Goal: Ask a question: Seek information or help from site administrators or community

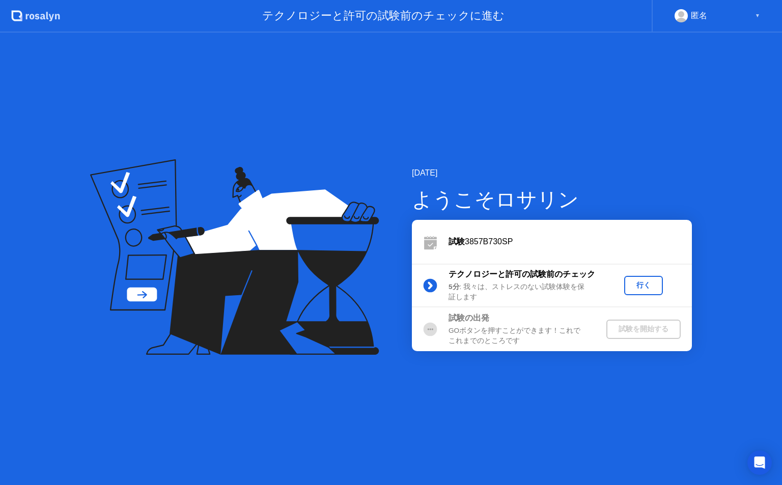
click at [640, 285] on div "行く" at bounding box center [643, 285] width 31 height 10
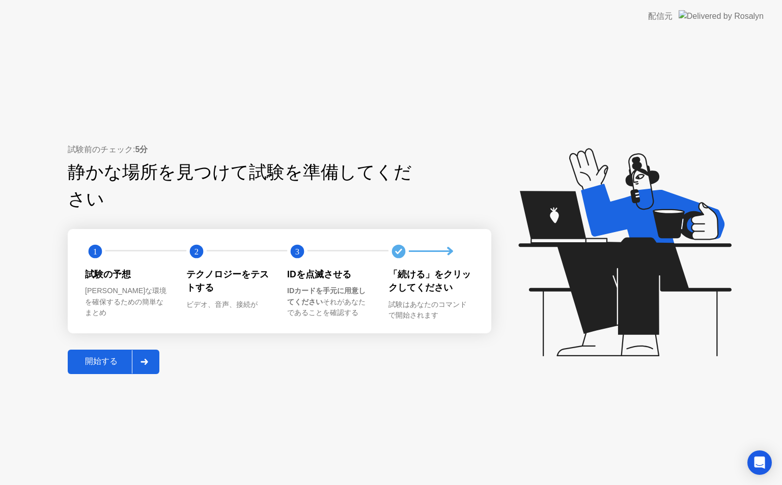
click at [102, 356] on div "開始する" at bounding box center [101, 361] width 61 height 11
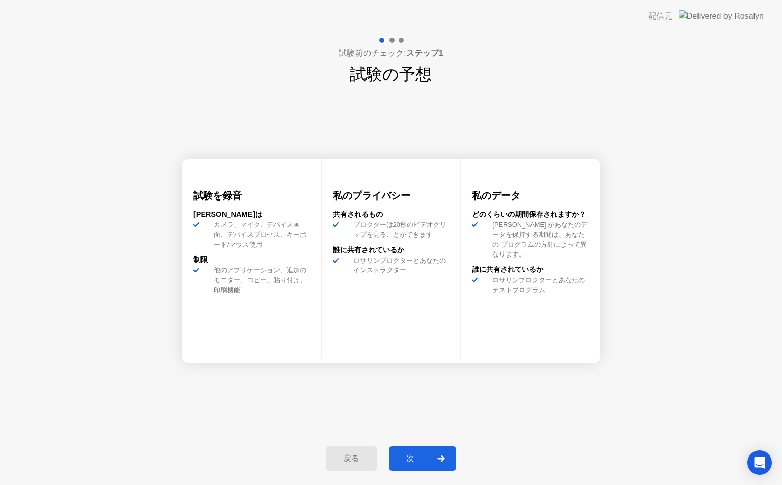
click at [410, 461] on div "次" at bounding box center [410, 458] width 37 height 11
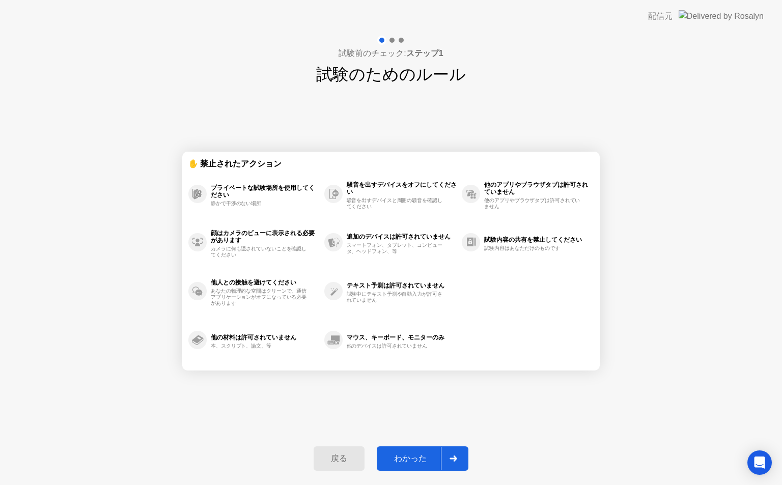
click at [410, 461] on div "わかった" at bounding box center [410, 458] width 61 height 11
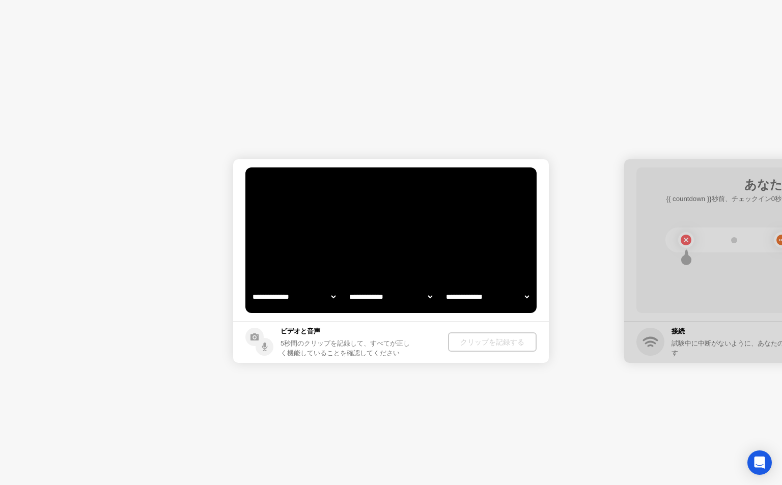
select select "**********"
select select "*******"
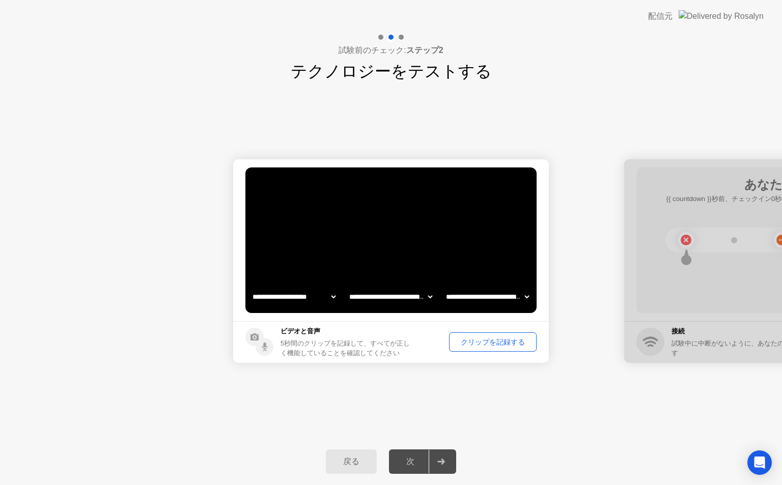
click at [494, 344] on div "クリップを記録する" at bounding box center [492, 342] width 80 height 10
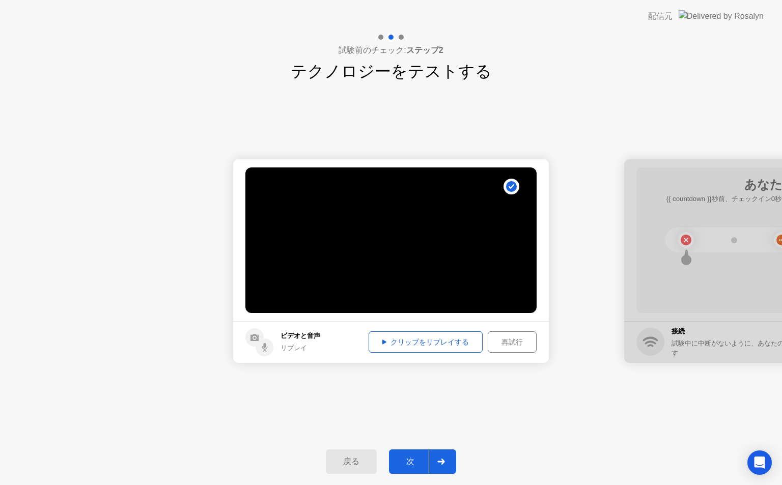
click at [422, 348] on button "クリップをリプレイする" at bounding box center [425, 341] width 114 height 21
click at [416, 463] on div "次" at bounding box center [410, 461] width 37 height 11
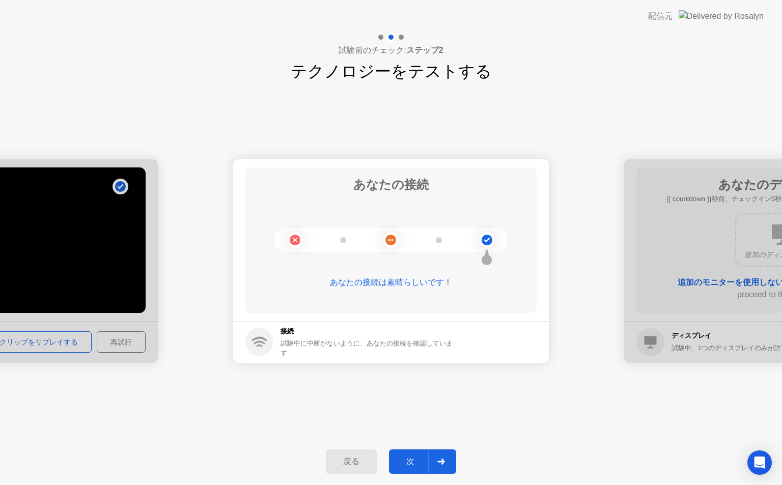
click at [416, 463] on div "次" at bounding box center [410, 461] width 37 height 11
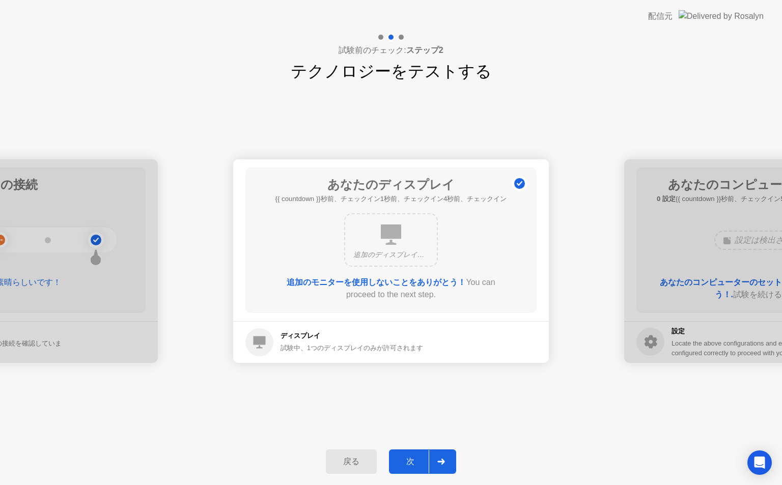
click at [416, 463] on div "次" at bounding box center [410, 461] width 37 height 11
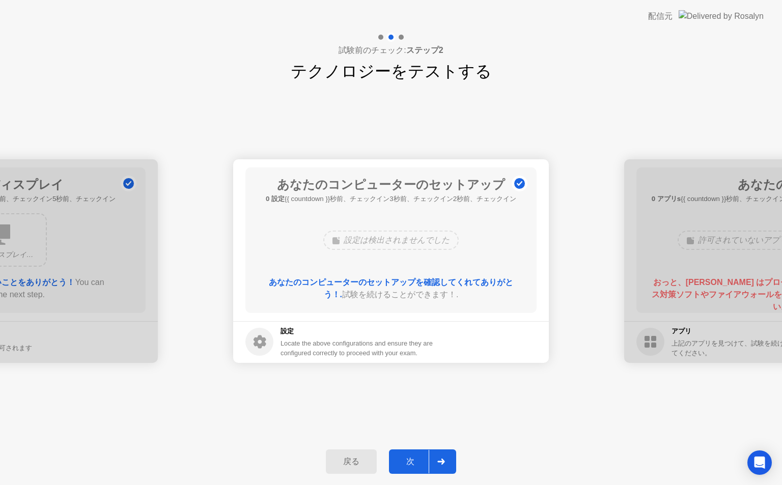
click at [416, 463] on div "次" at bounding box center [410, 461] width 37 height 11
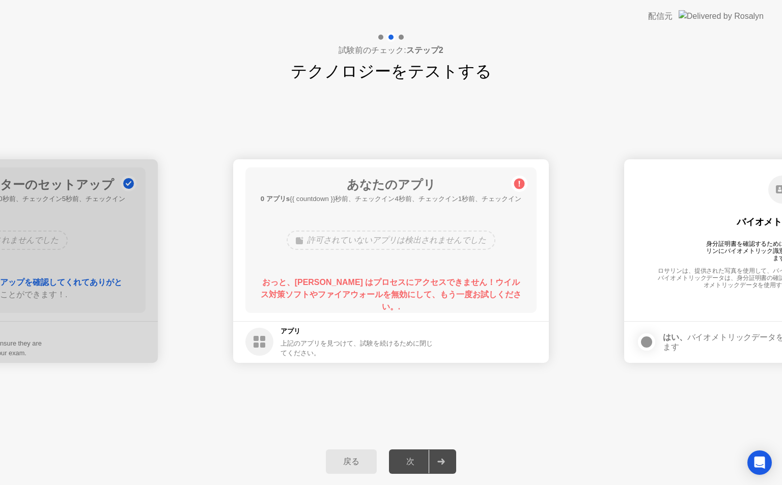
click at [271, 444] on div "戻る 次" at bounding box center [391, 461] width 782 height 47
click at [402, 459] on div "次" at bounding box center [410, 461] width 37 height 11
click at [405, 459] on div "次" at bounding box center [410, 461] width 37 height 11
click at [406, 459] on div "次" at bounding box center [410, 461] width 37 height 11
click at [305, 342] on div "上記のアプリを見つけて、試験を続けるために閉じてください。" at bounding box center [357, 347] width 154 height 19
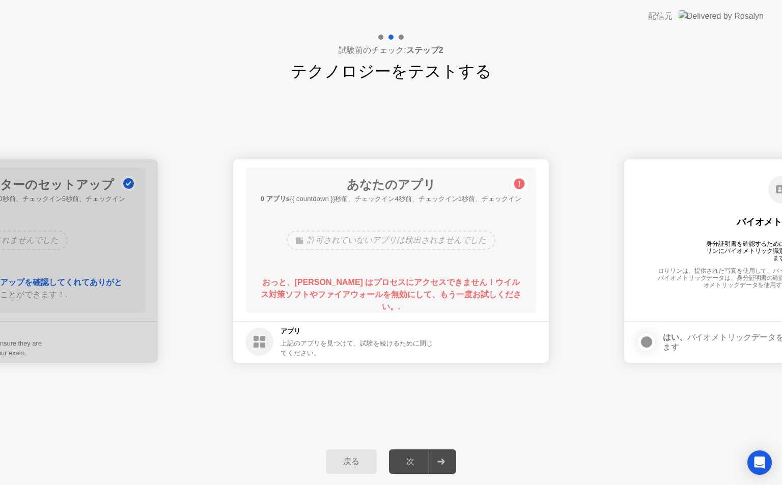
click at [306, 342] on div "上記のアプリを見つけて、試験を続けるために閉じてください。" at bounding box center [357, 347] width 154 height 19
click at [358, 466] on div "戻る" at bounding box center [351, 461] width 45 height 11
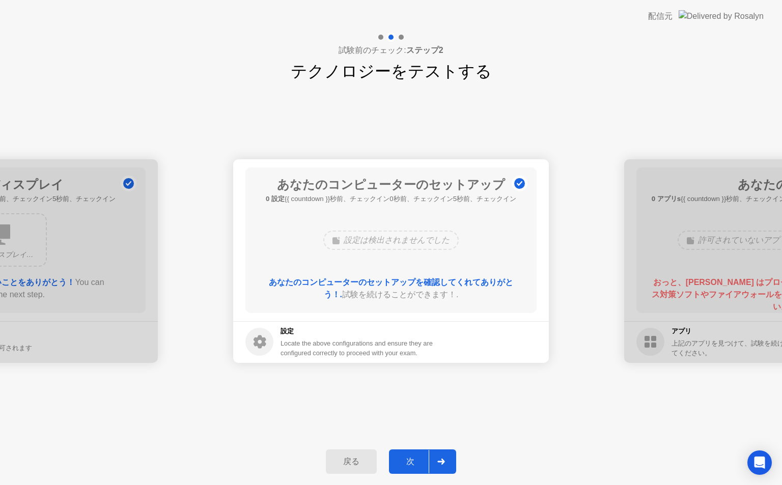
click at [406, 461] on div "次" at bounding box center [410, 461] width 37 height 11
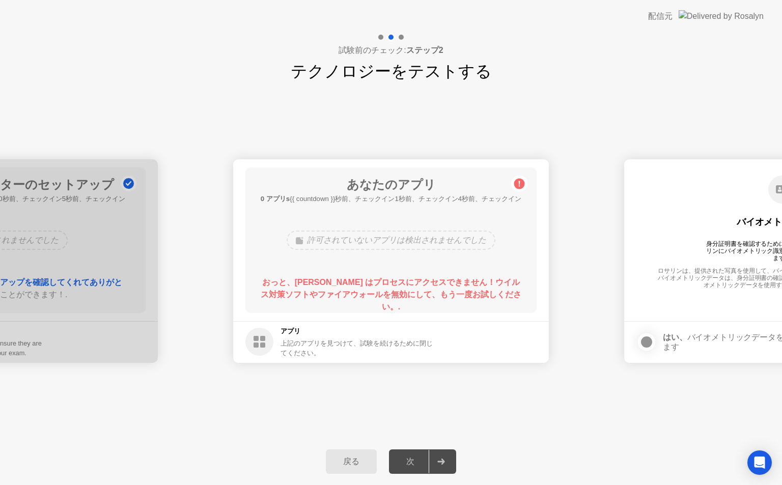
click at [359, 463] on div "戻る" at bounding box center [351, 461] width 45 height 11
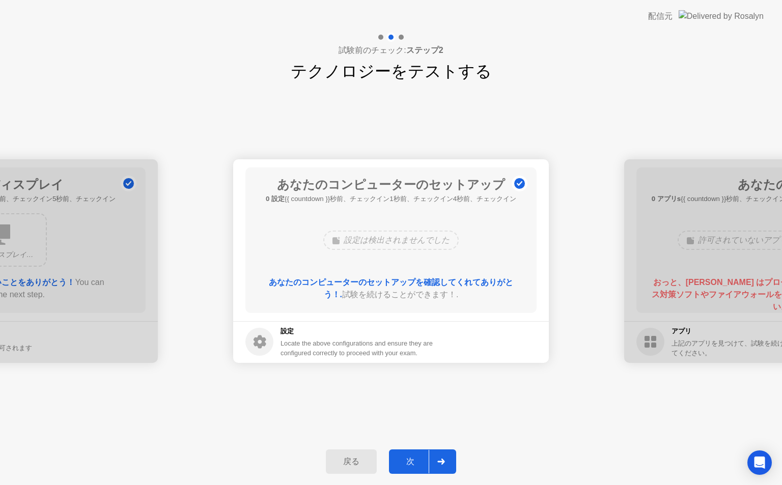
click at [420, 459] on div "次" at bounding box center [410, 461] width 37 height 11
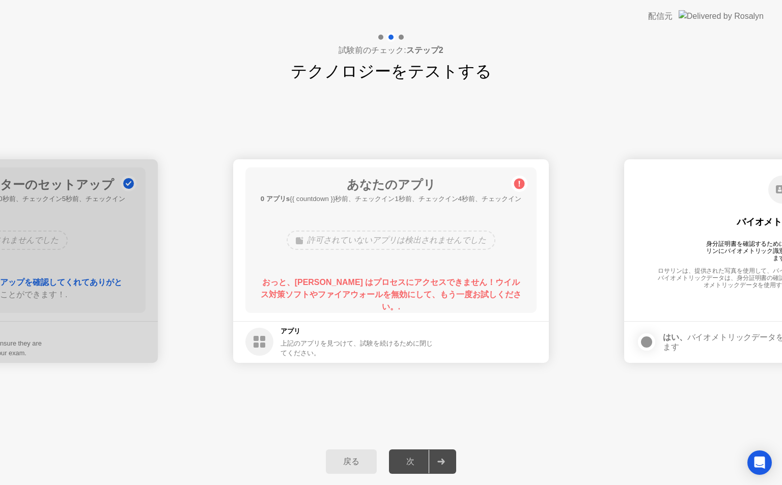
click at [365, 462] on div "戻る" at bounding box center [351, 461] width 45 height 11
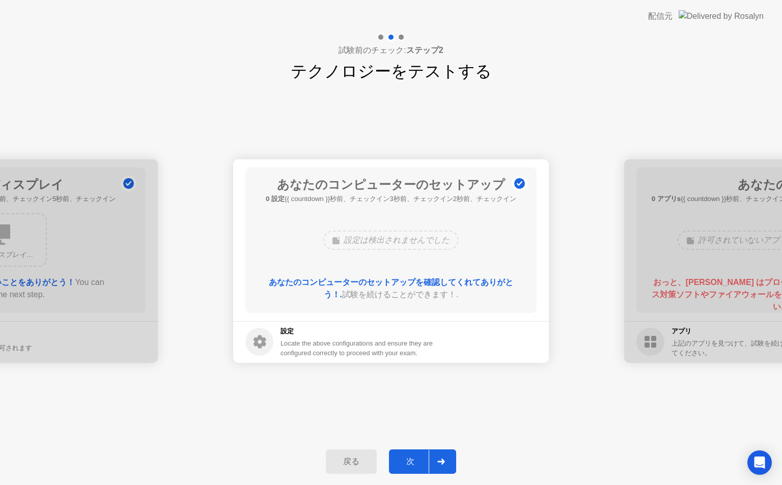
click at [409, 455] on button "次" at bounding box center [422, 461] width 67 height 24
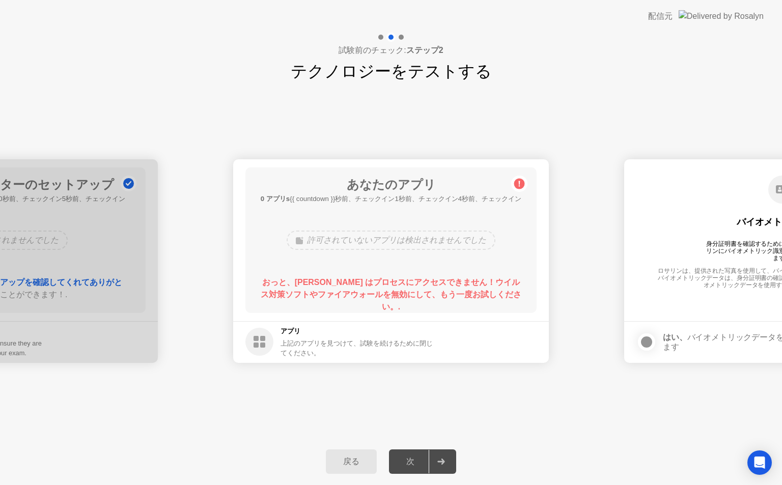
click at [353, 465] on div "戻る" at bounding box center [351, 461] width 45 height 11
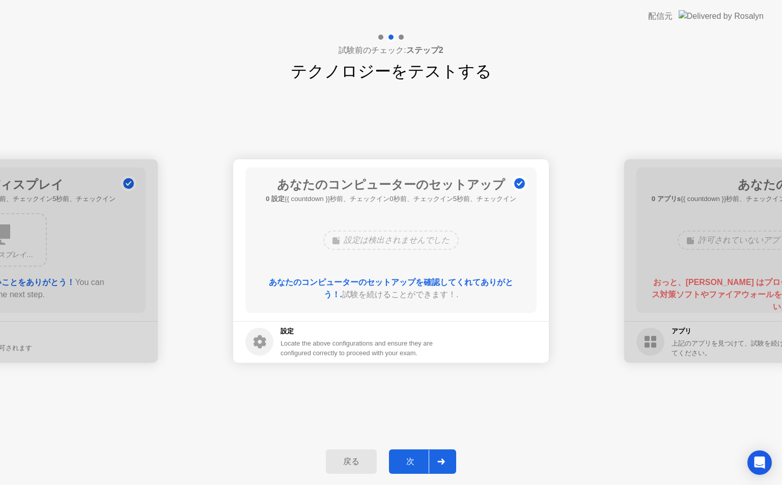
click at [404, 463] on div "次" at bounding box center [410, 461] width 37 height 11
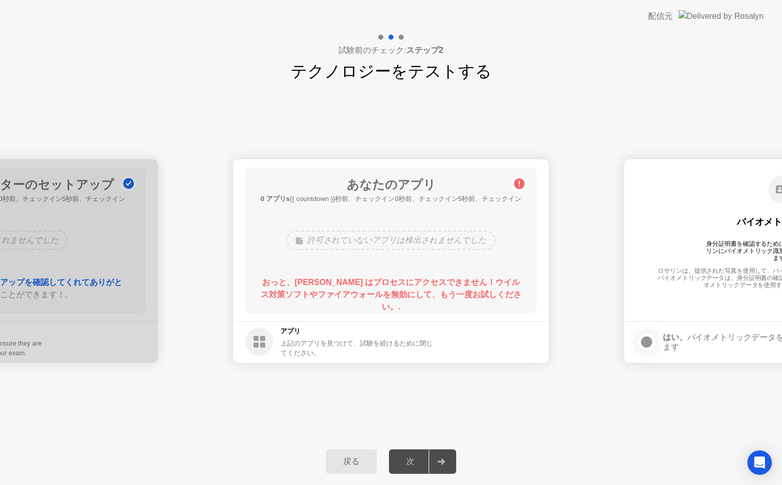
click at [343, 464] on div "戻る" at bounding box center [351, 461] width 45 height 11
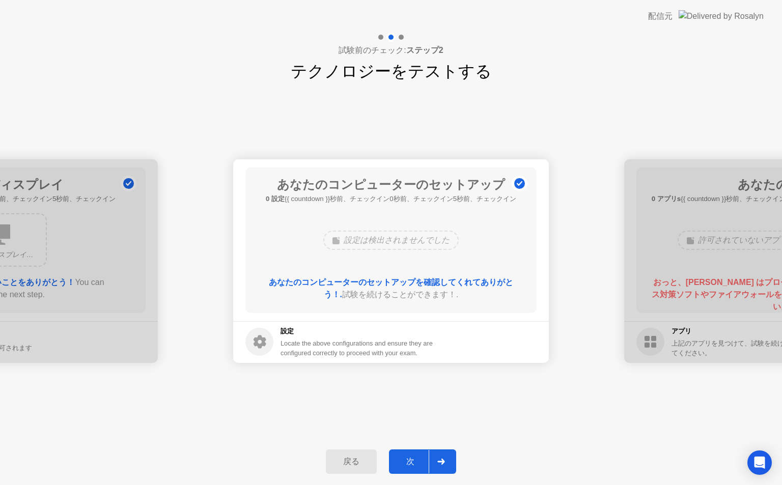
click at [400, 460] on div "次" at bounding box center [410, 461] width 37 height 11
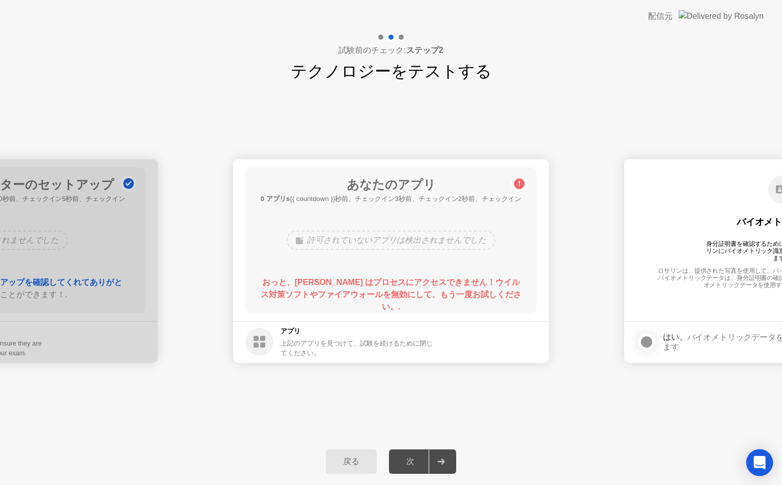
click at [762, 467] on icon "Open Intercom Messenger" at bounding box center [759, 462] width 12 height 13
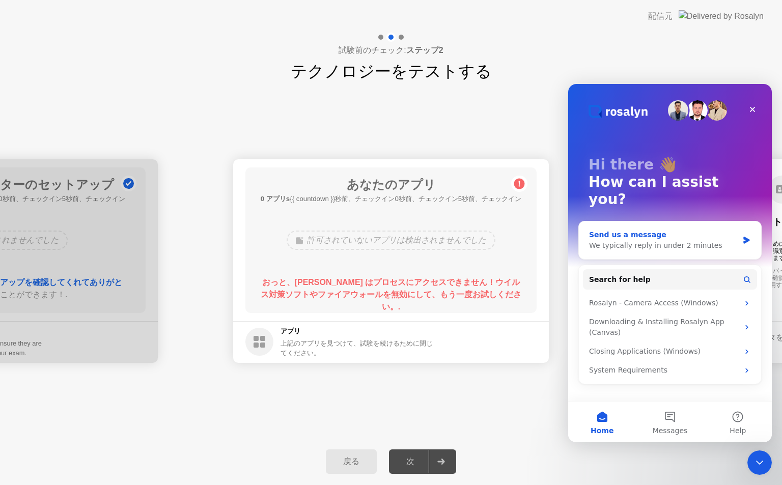
click at [679, 240] on div "We typically reply in under 2 minutes" at bounding box center [663, 245] width 149 height 11
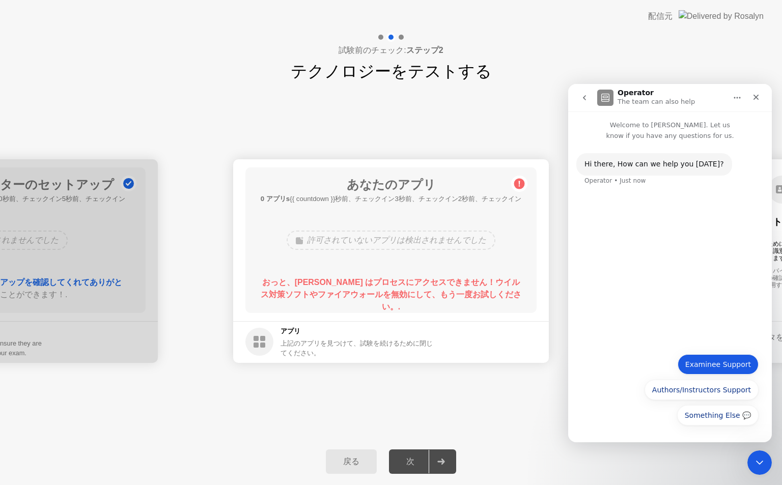
click at [708, 367] on button "Examinee Support" at bounding box center [717, 364] width 81 height 20
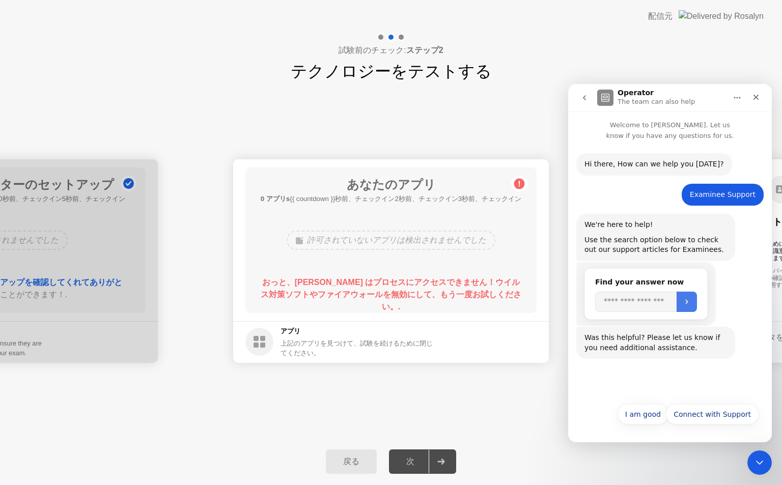
click at [690, 305] on icon "Submit" at bounding box center [686, 302] width 8 height 8
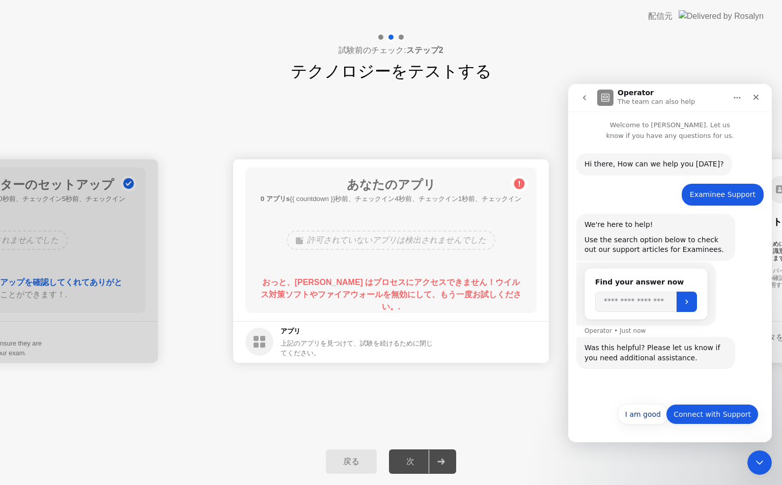
click at [710, 417] on button "Connect with Support" at bounding box center [712, 414] width 93 height 20
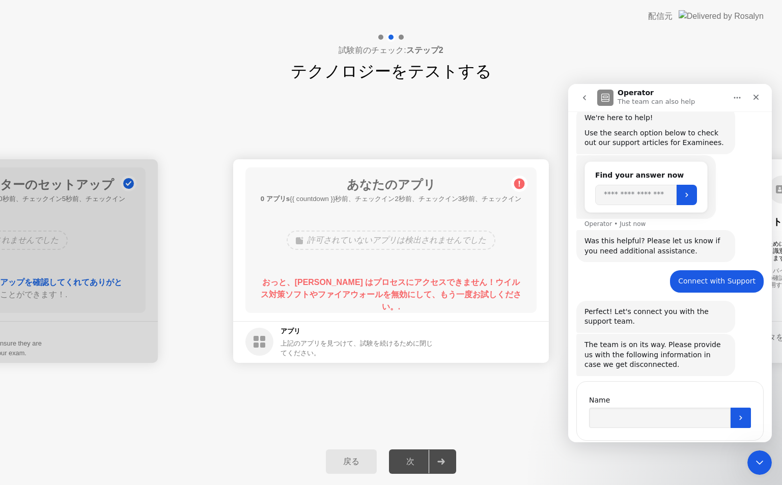
scroll to position [132, 0]
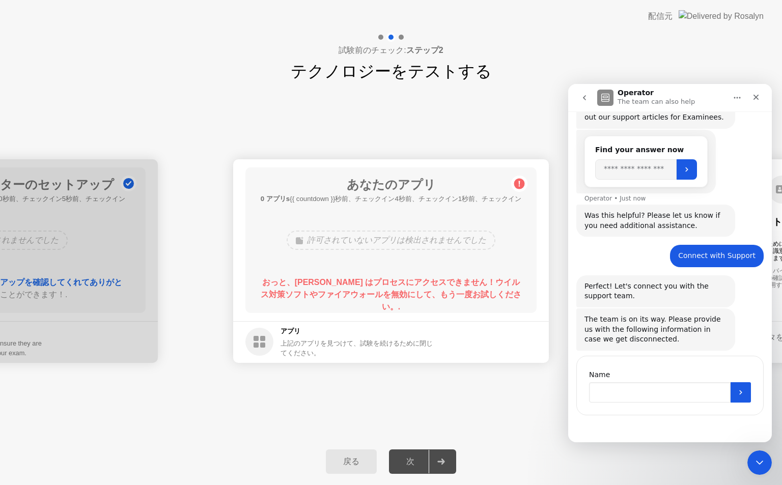
click at [700, 395] on input "Name" at bounding box center [659, 392] width 141 height 20
type input "********"
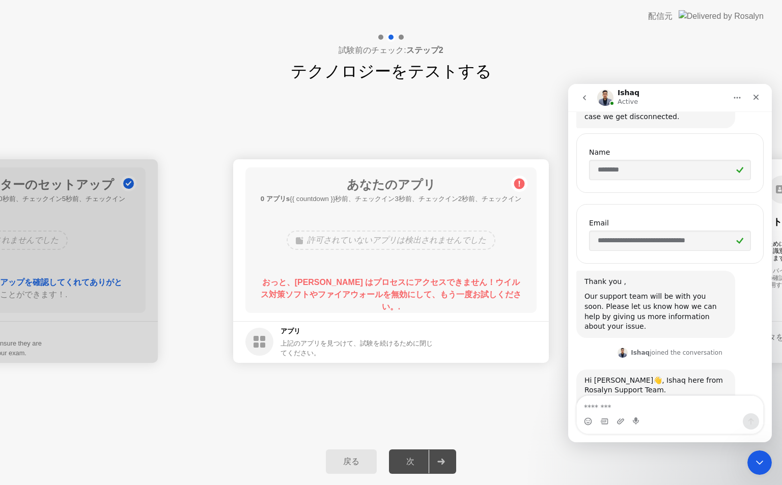
scroll to position [382, 0]
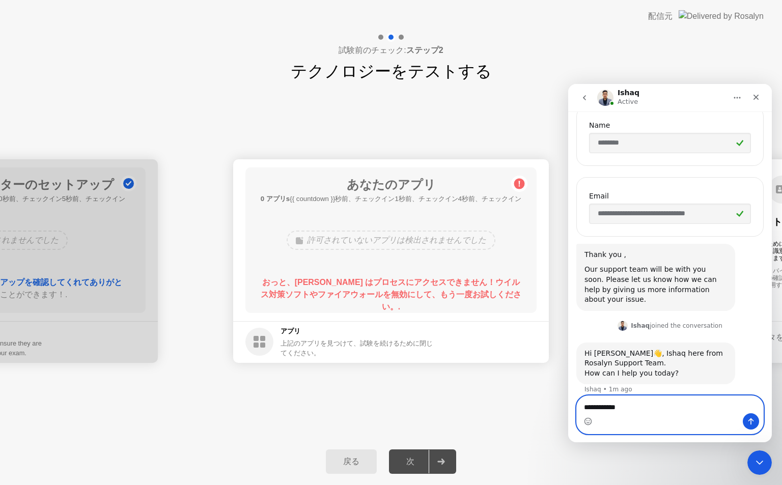
type textarea "**********"
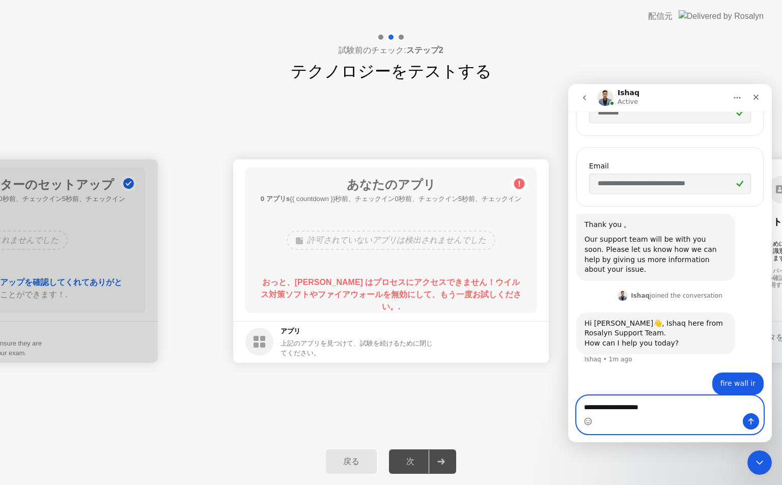
type textarea "**********"
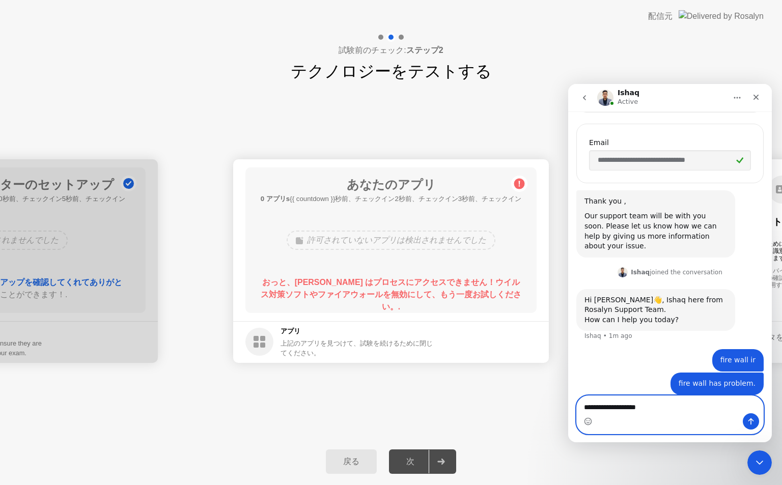
type textarea "**********"
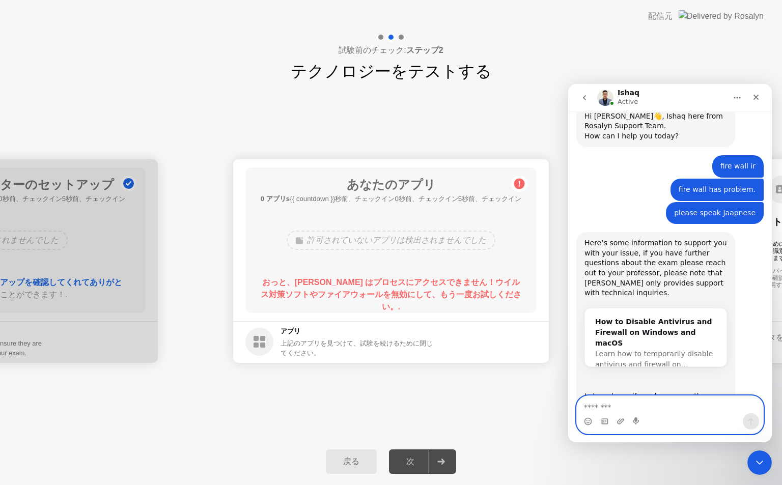
scroll to position [642, 0]
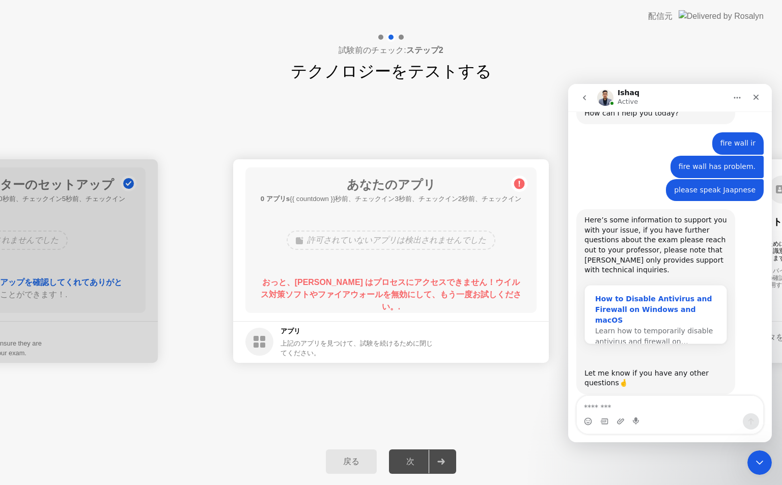
click at [646, 294] on div "How to Disable Antivirus and Firewall on Windows and macOS" at bounding box center [655, 310] width 121 height 32
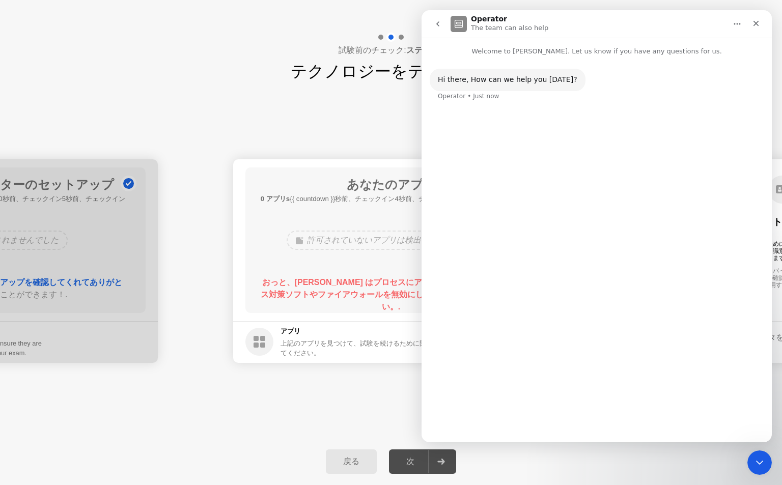
scroll to position [0, 0]
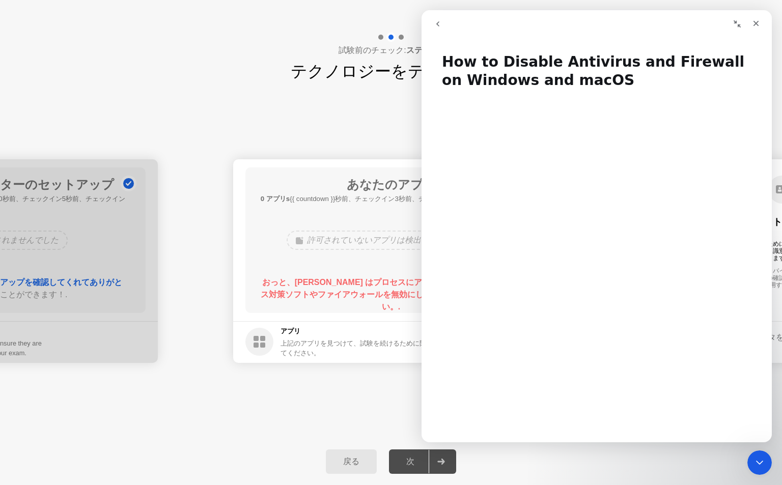
click at [552, 33] on div "Intercom messenger" at bounding box center [511, 23] width 166 height 19
click at [695, 33] on div "Intercom messenger" at bounding box center [682, 23] width 164 height 19
click at [220, 145] on div "**********" at bounding box center [391, 260] width 782 height 355
click at [385, 385] on div "**********" at bounding box center [391, 260] width 782 height 355
click at [657, 458] on div "戻る 次" at bounding box center [391, 461] width 782 height 47
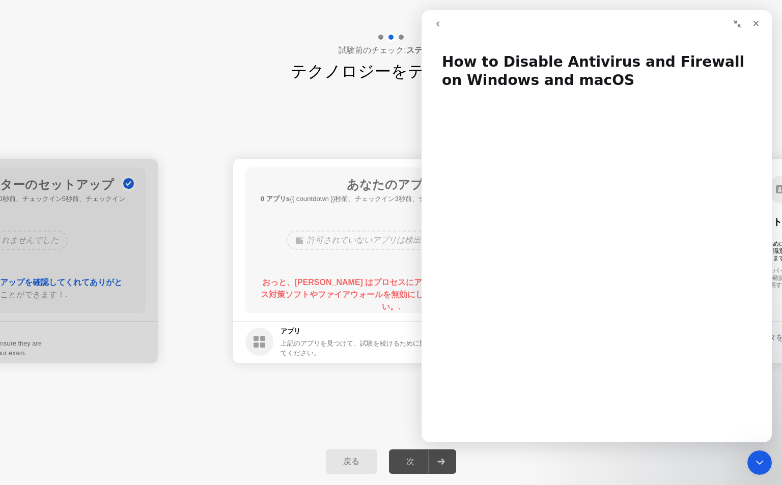
click at [359, 463] on div "戻る" at bounding box center [351, 461] width 45 height 11
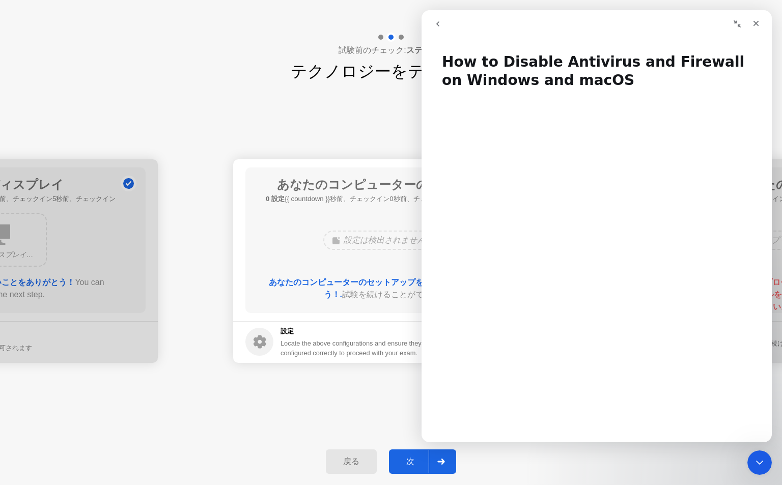
click at [414, 467] on div "次" at bounding box center [410, 461] width 37 height 11
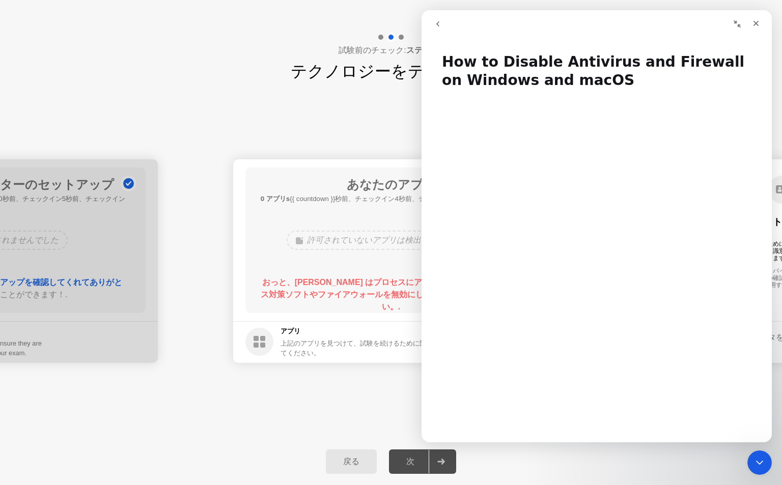
click at [688, 454] on div "戻る 次" at bounding box center [391, 461] width 782 height 47
click at [361, 467] on div "戻る" at bounding box center [351, 461] width 45 height 11
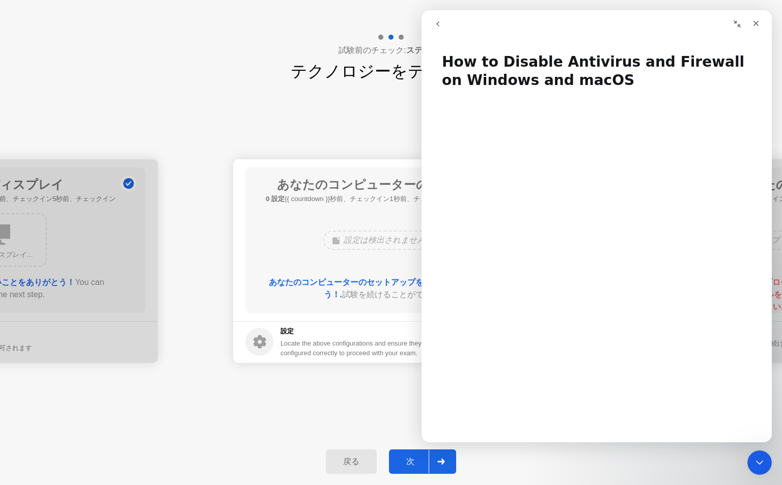
click at [393, 464] on div "次" at bounding box center [410, 461] width 37 height 11
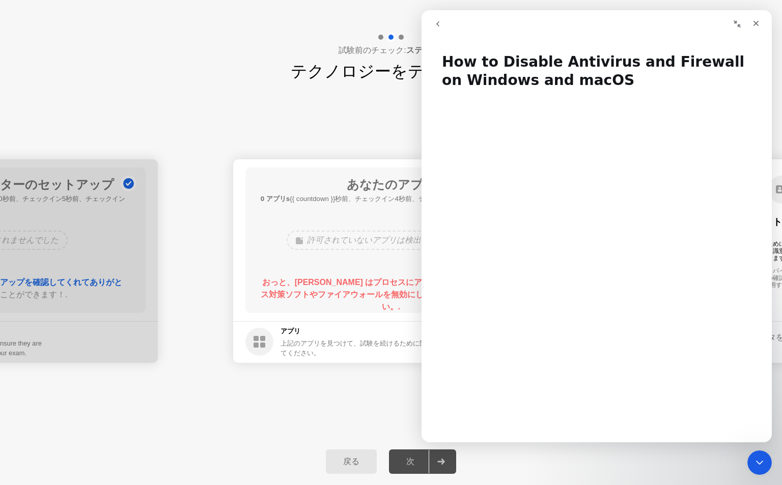
click at [439, 27] on icon "go back" at bounding box center [437, 24] width 8 height 8
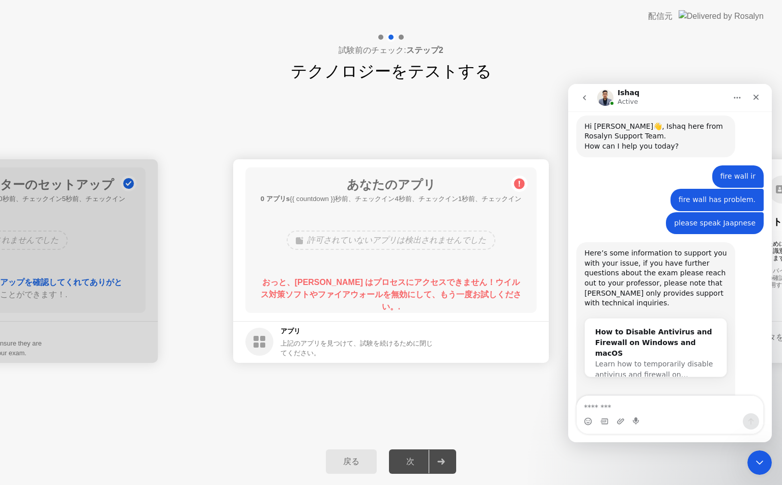
scroll to position [631, 0]
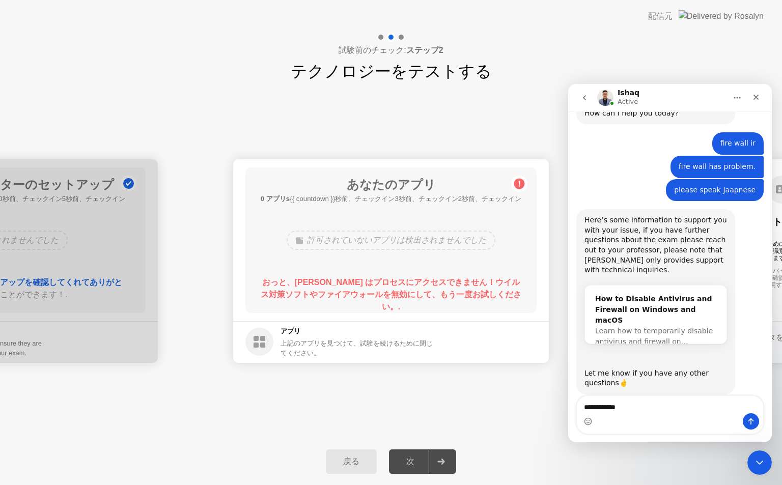
type textarea "**********"
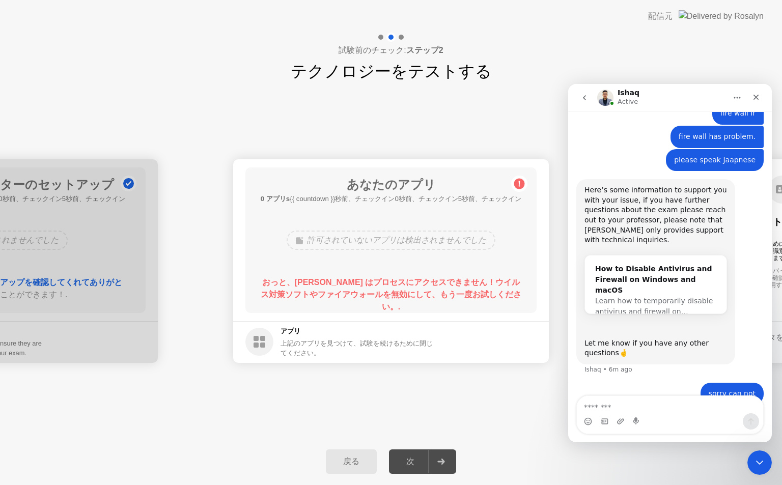
click at [364, 470] on button "戻る" at bounding box center [351, 461] width 51 height 24
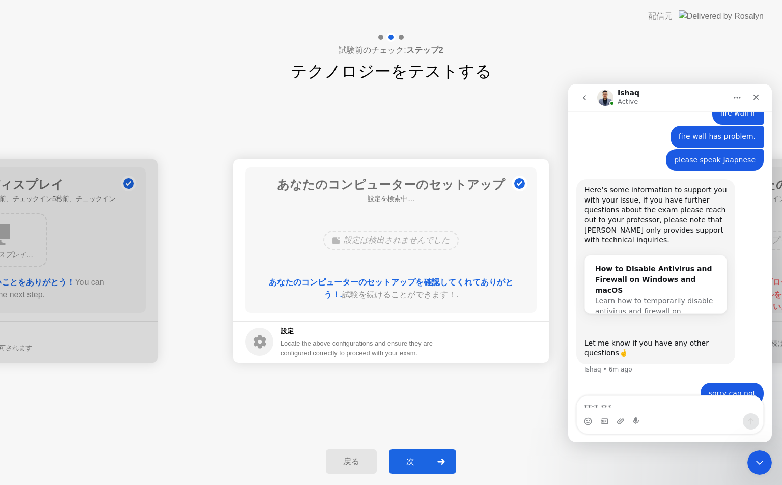
click at [364, 470] on button "戻る" at bounding box center [351, 461] width 51 height 24
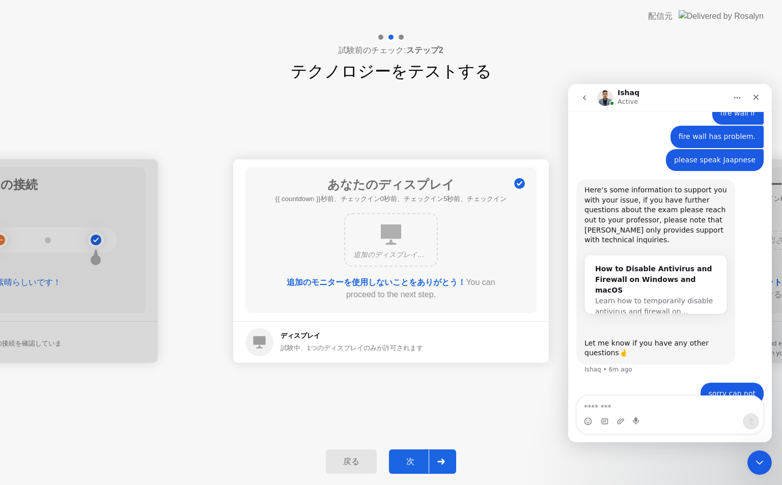
click at [364, 470] on button "戻る" at bounding box center [351, 461] width 51 height 24
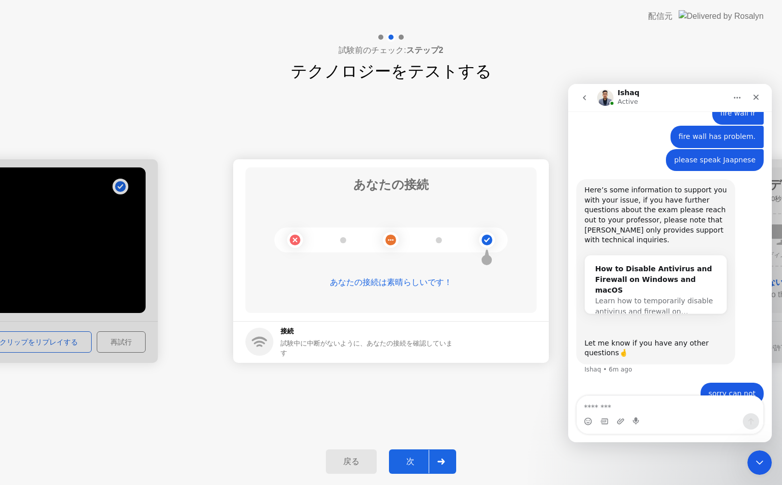
click at [364, 470] on button "戻る" at bounding box center [351, 461] width 51 height 24
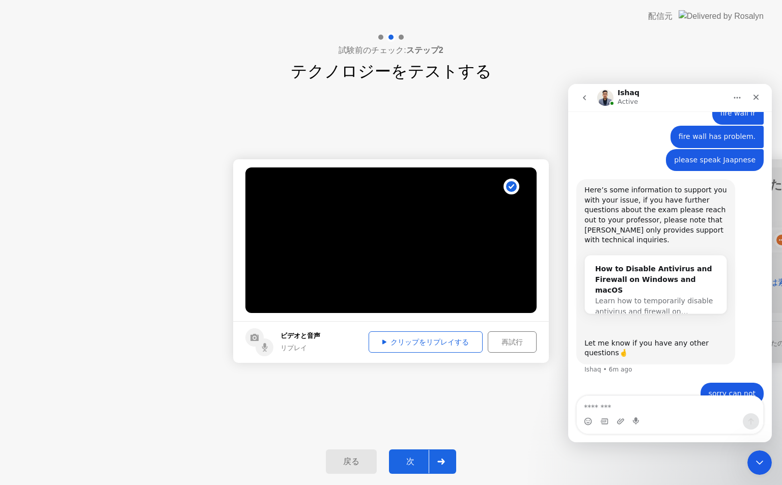
click at [364, 470] on button "戻る" at bounding box center [351, 461] width 51 height 24
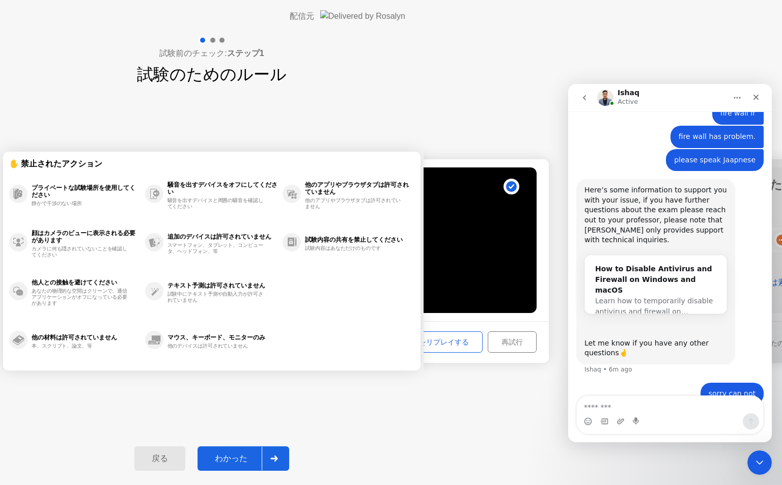
click at [295, 470] on div "戻る わかった" at bounding box center [211, 458] width 167 height 47
click at [295, 469] on div "戻る わかった" at bounding box center [211, 458] width 167 height 47
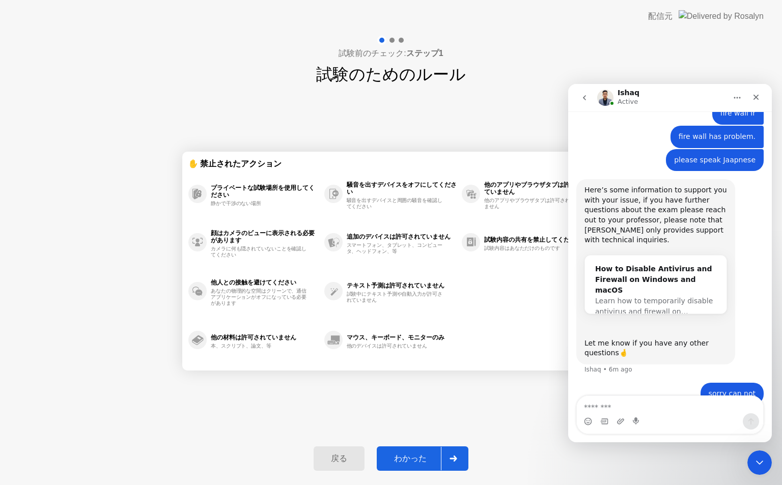
click at [418, 455] on div "わかった" at bounding box center [410, 458] width 61 height 11
select select "**********"
select select "*******"
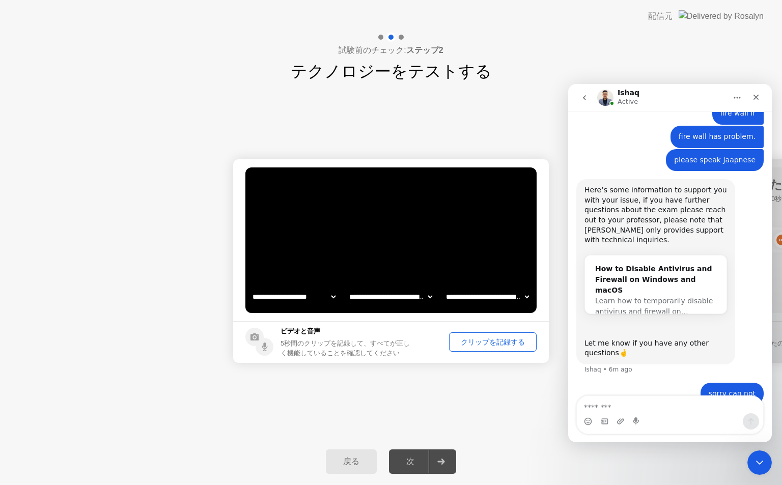
click at [406, 458] on div "次" at bounding box center [410, 461] width 37 height 11
click at [477, 340] on div "クリップを記録する" at bounding box center [492, 342] width 80 height 10
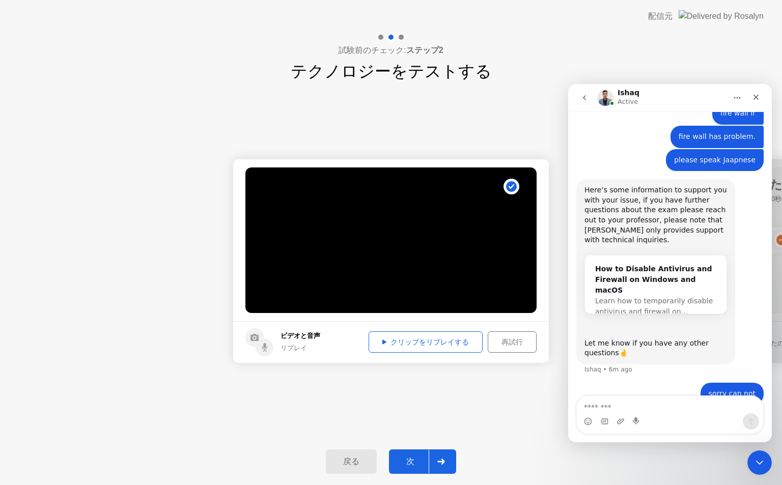
click at [409, 464] on div "次" at bounding box center [410, 461] width 37 height 11
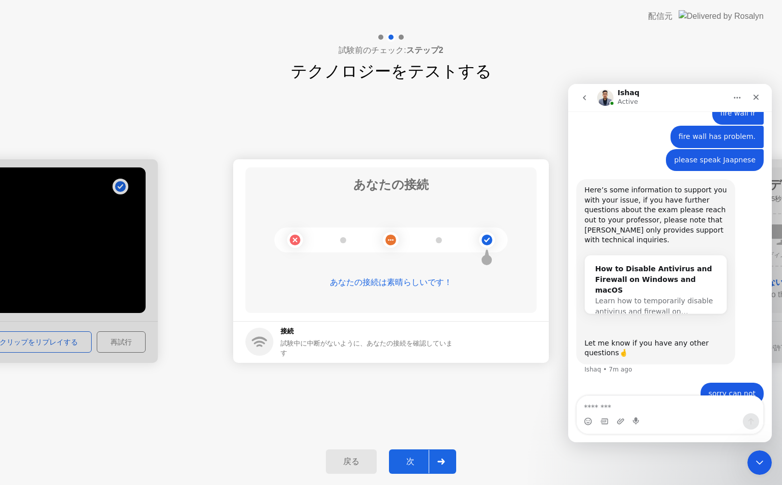
click at [408, 461] on div "次" at bounding box center [410, 461] width 37 height 11
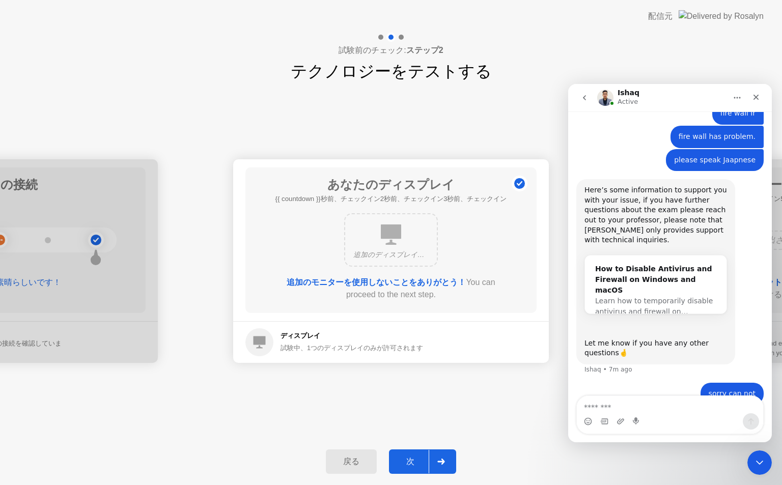
click at [408, 461] on div "次" at bounding box center [410, 461] width 37 height 11
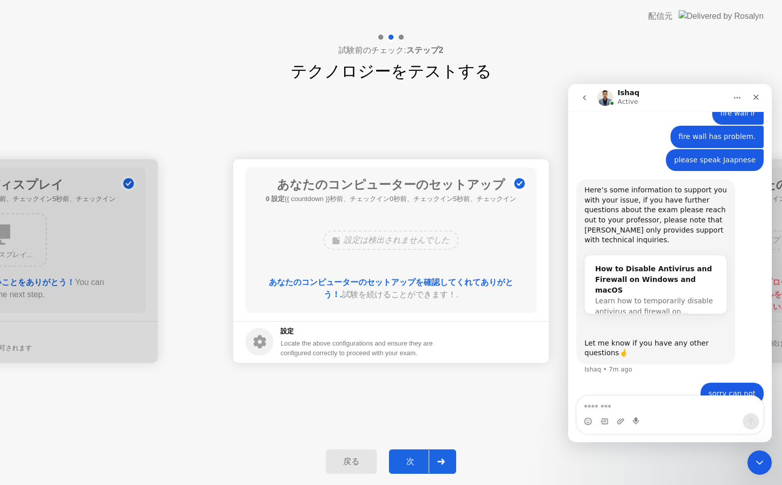
click at [408, 461] on div "次" at bounding box center [410, 461] width 37 height 11
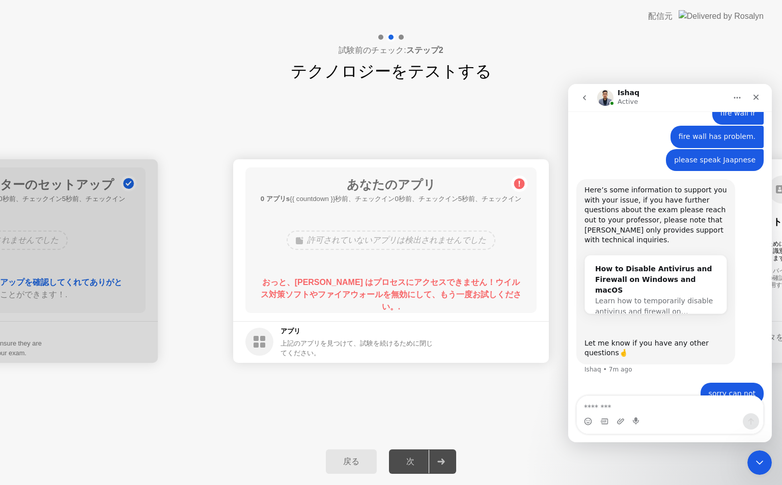
click at [408, 461] on div "次" at bounding box center [410, 461] width 37 height 11
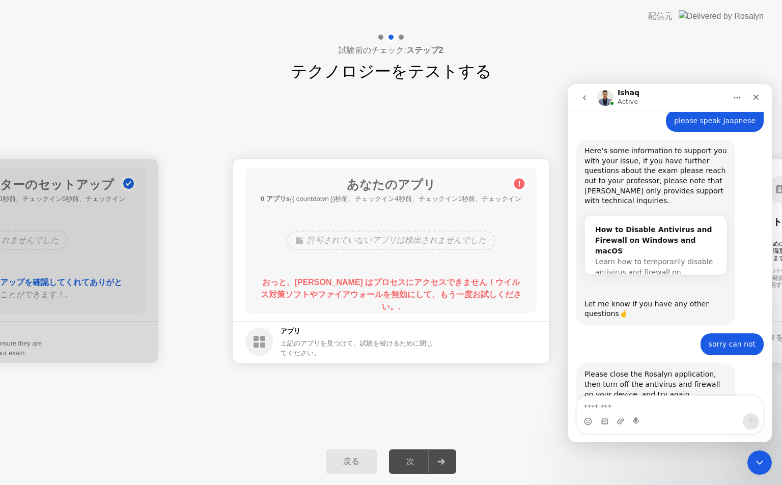
scroll to position [712, 0]
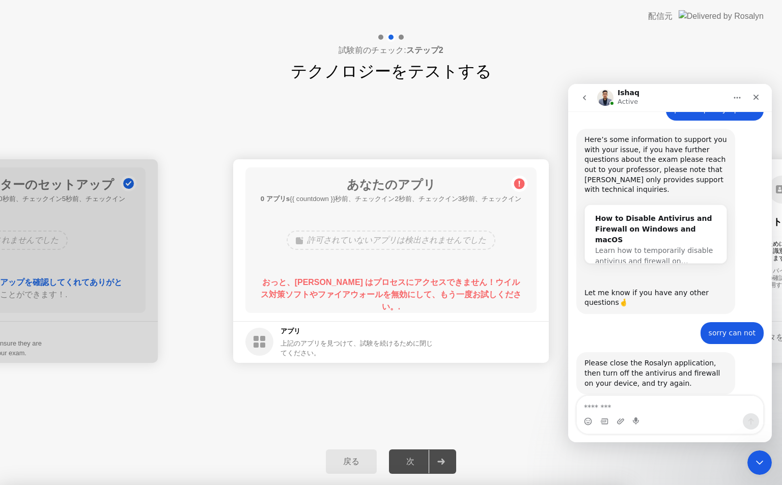
click at [756, 93] on icon "Close" at bounding box center [755, 97] width 8 height 8
